Goal: Task Accomplishment & Management: Manage account settings

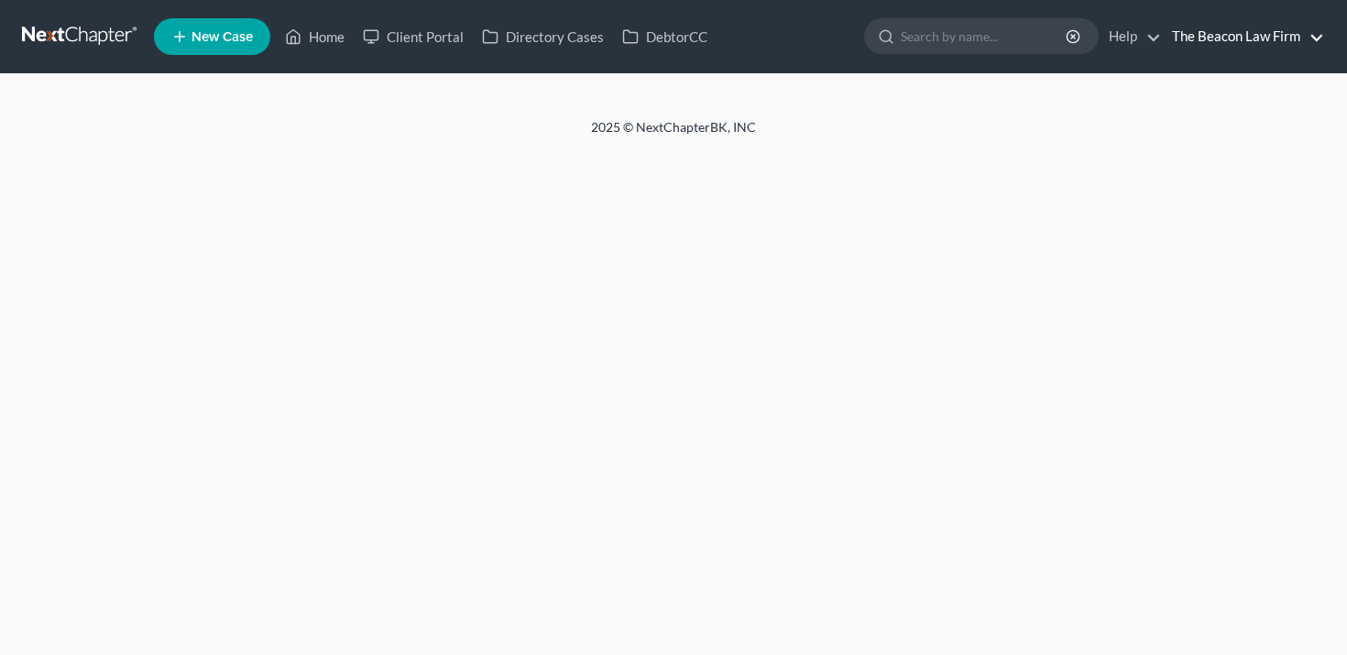
click at [1240, 43] on link "The Beacon Law Firm" at bounding box center [1243, 36] width 161 height 33
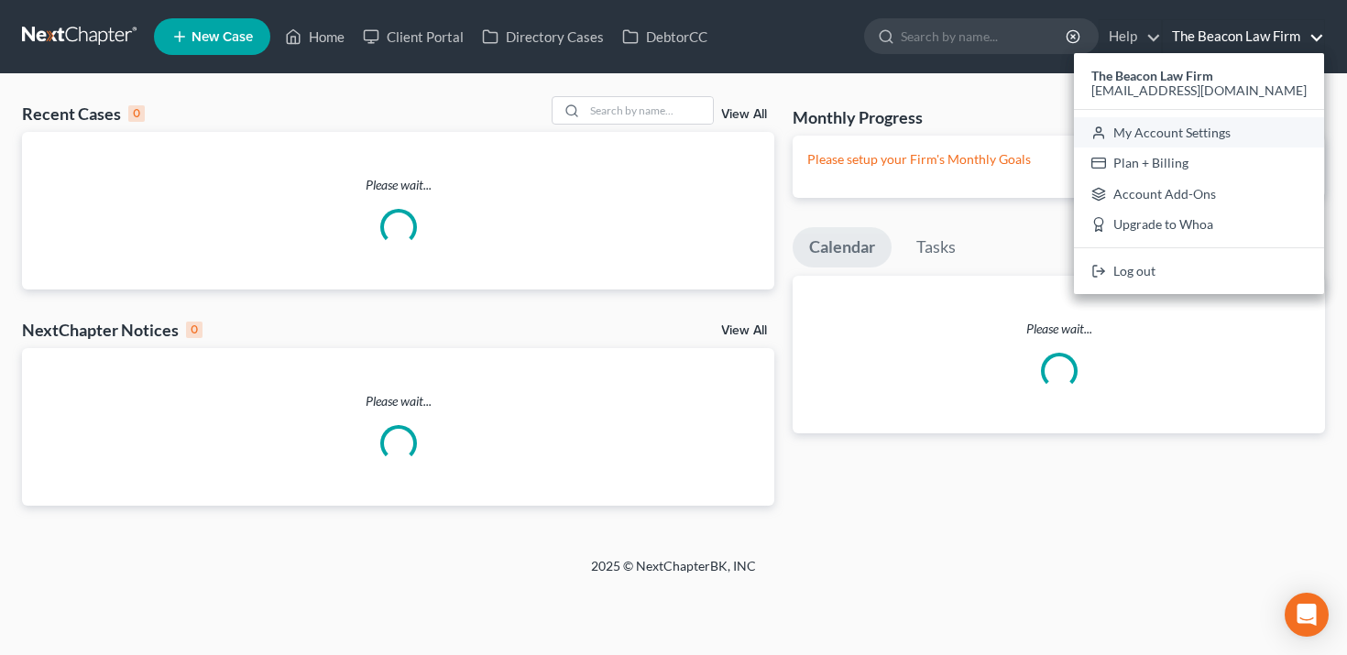
click at [1209, 136] on link "My Account Settings" at bounding box center [1199, 132] width 250 height 31
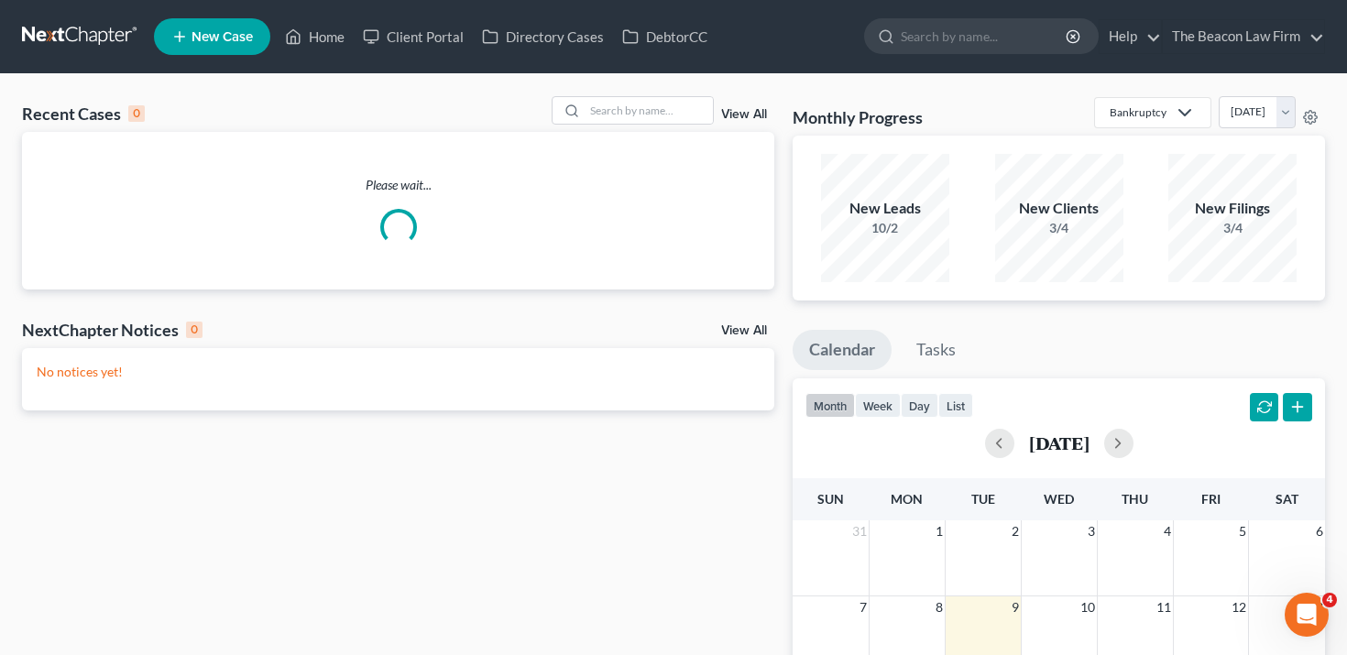
select select "24"
select select "9"
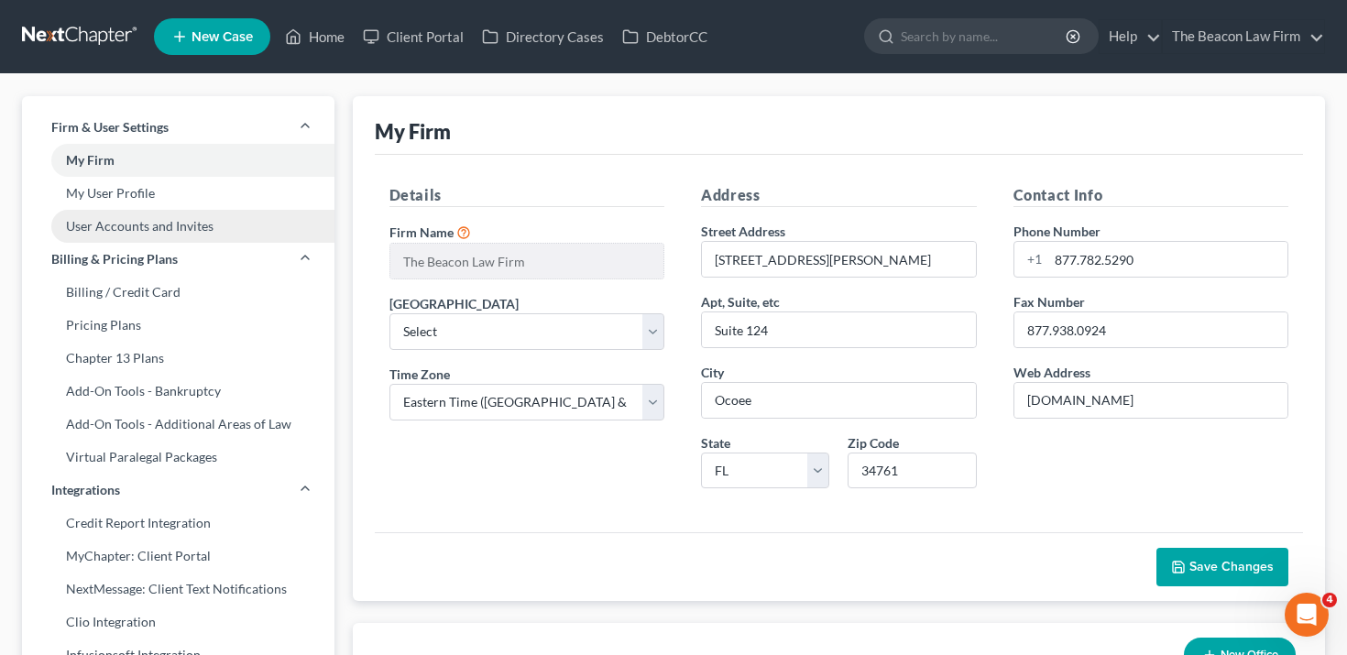
click at [164, 235] on link "User Accounts and Invites" at bounding box center [178, 226] width 312 height 33
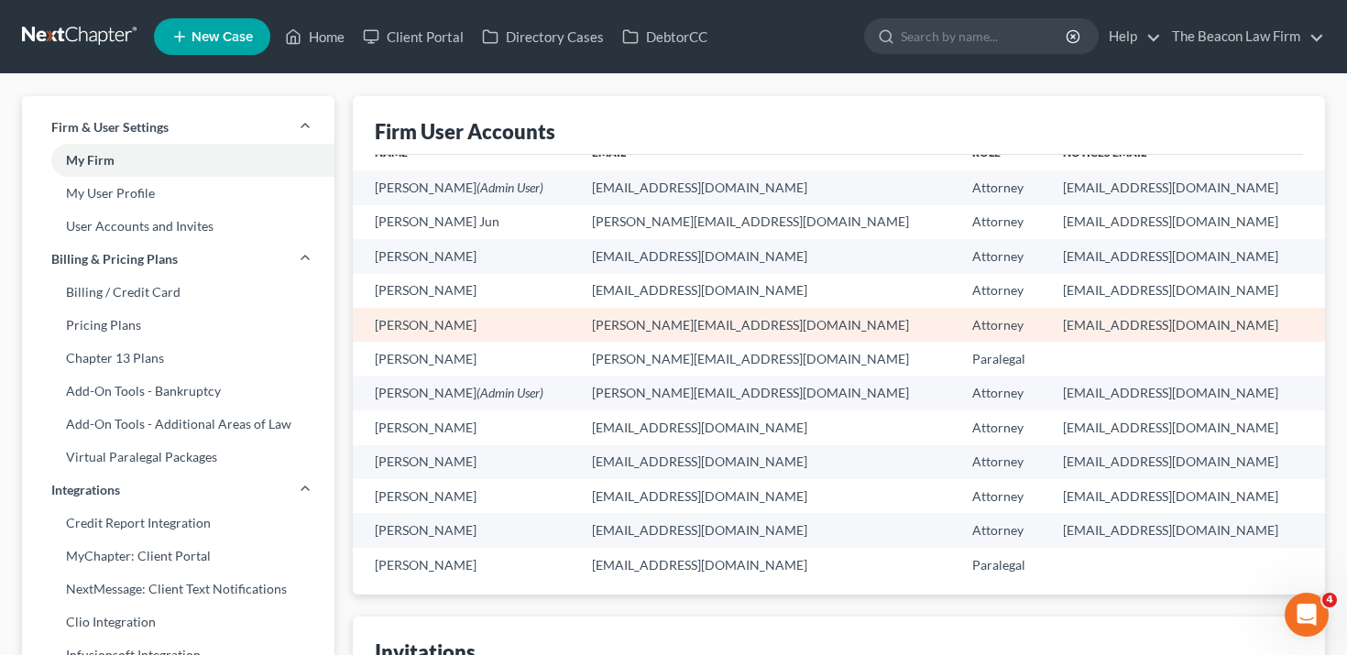
scroll to position [23, 0]
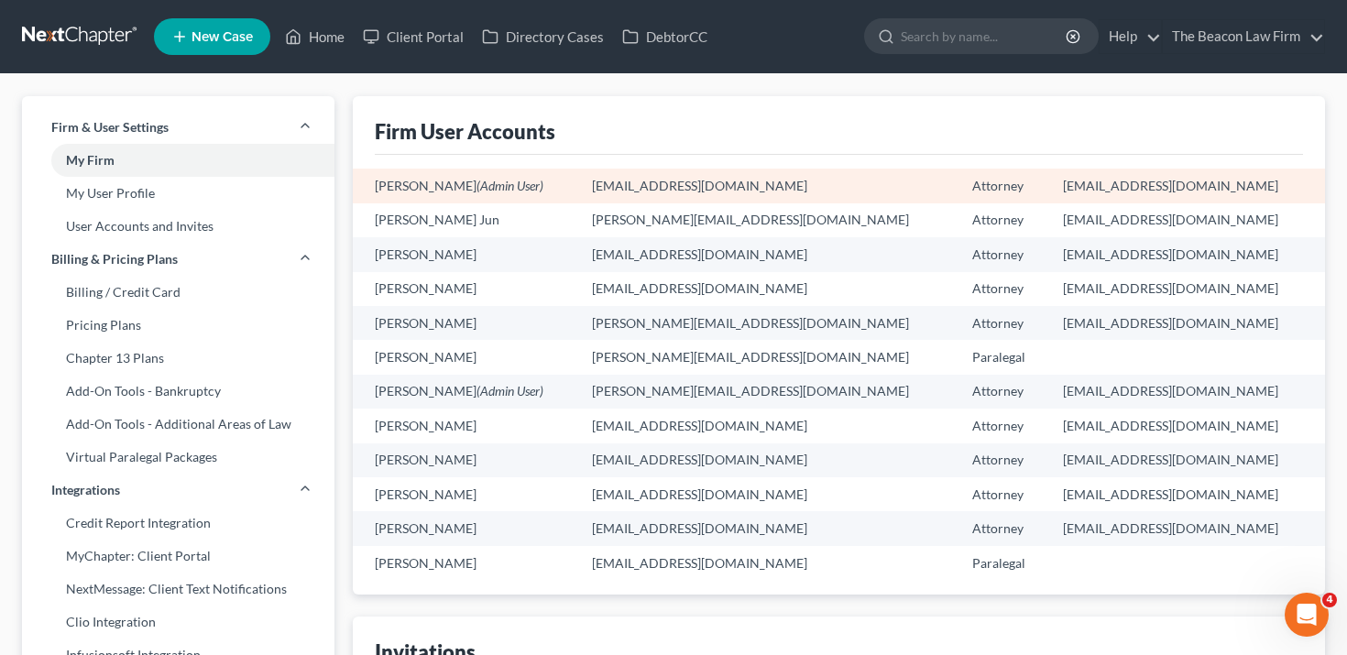
drag, startPoint x: 462, startPoint y: 188, endPoint x: 360, endPoint y: 183, distance: 101.8
click at [360, 183] on td "[PERSON_NAME] (Admin User)" at bounding box center [465, 186] width 225 height 34
copy td "[PERSON_NAME]"
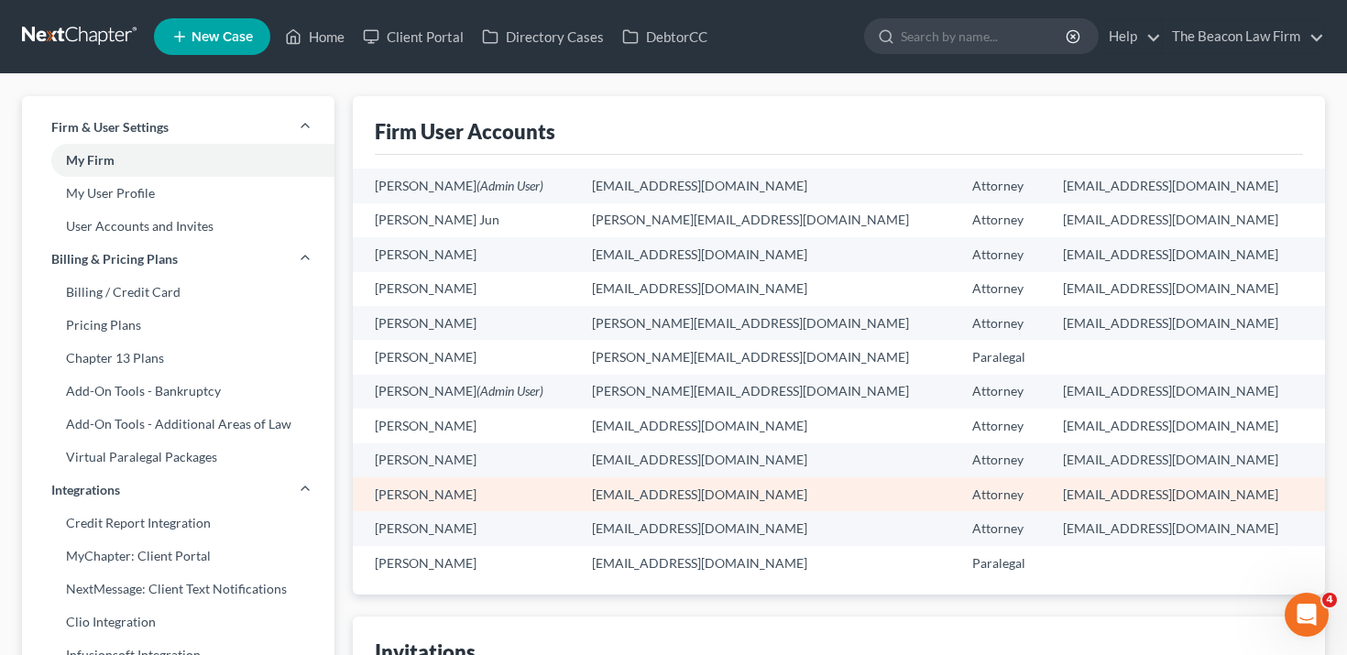
scroll to position [7, 0]
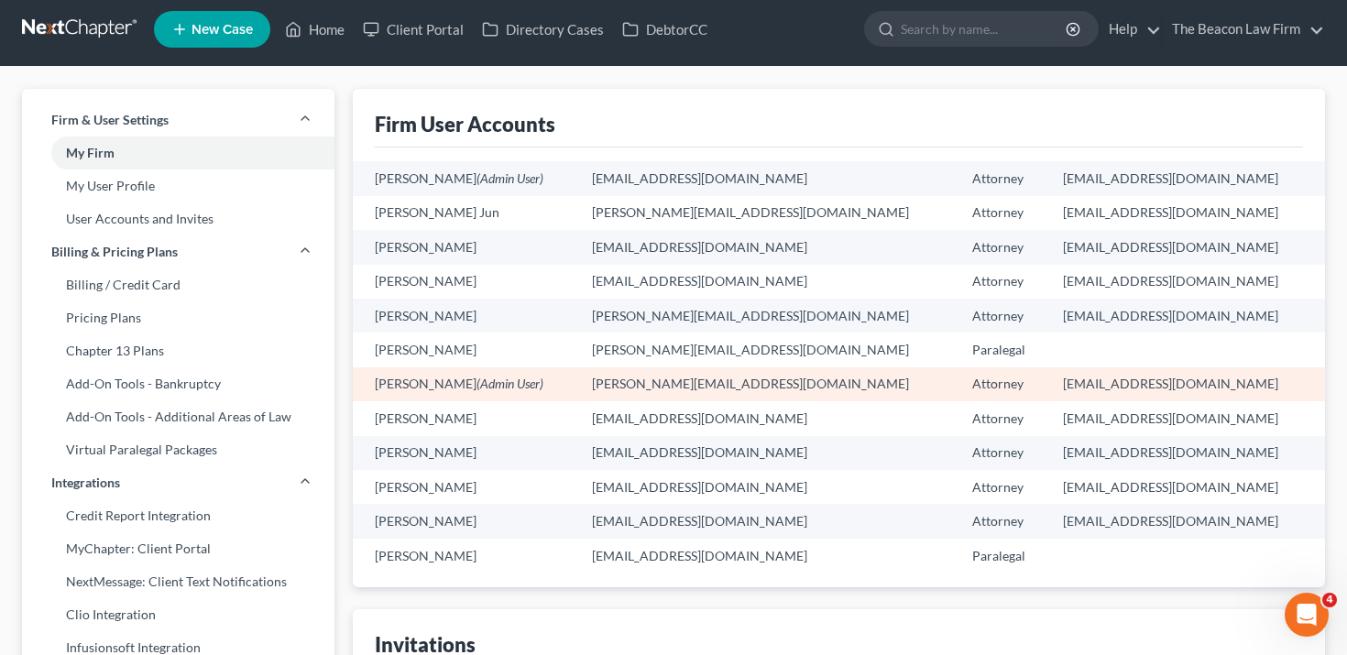
drag, startPoint x: 1024, startPoint y: 386, endPoint x: 1232, endPoint y: 382, distance: 209.0
click at [1232, 382] on td "[EMAIL_ADDRESS][DOMAIN_NAME]" at bounding box center [1186, 384] width 277 height 34
copy td "[EMAIL_ADDRESS][DOMAIN_NAME]"
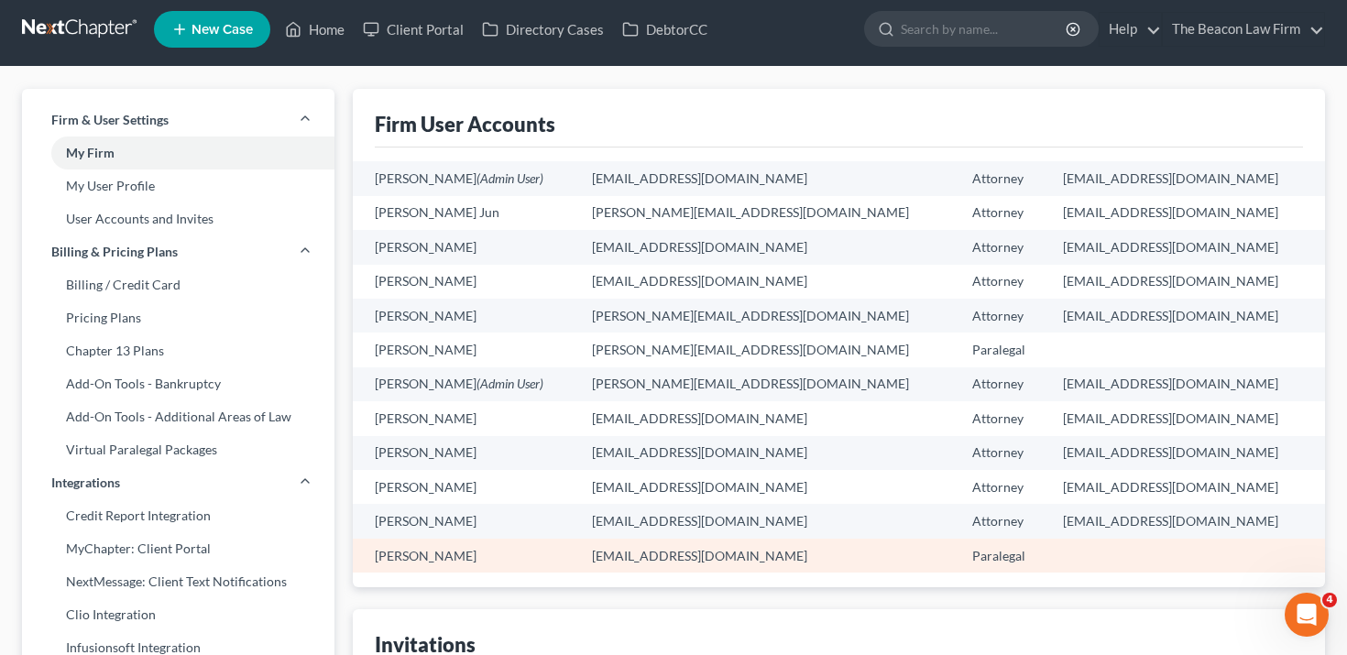
copy td "[EMAIL_ADDRESS][DOMAIN_NAME]"
